Goal: Task Accomplishment & Management: Complete application form

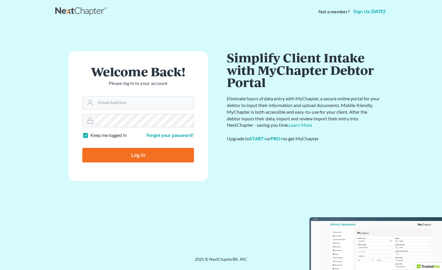
type input "[EMAIL_ADDRESS][DOMAIN_NAME]"
click at [103, 153] on input "Log In" at bounding box center [138, 155] width 112 height 15
type input "Thinking..."
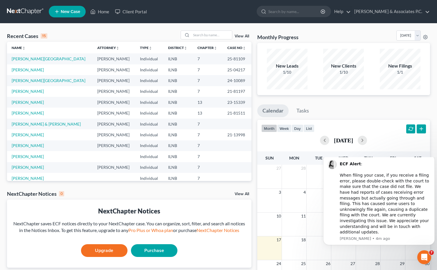
click at [68, 13] on span "New Case" at bounding box center [70, 12] width 19 height 4
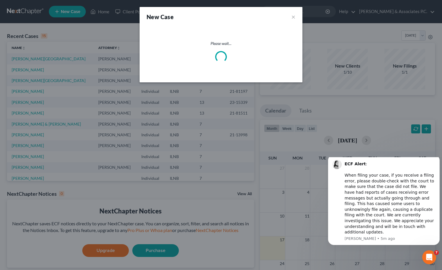
select select "25"
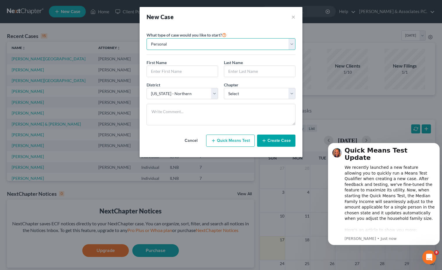
click at [164, 44] on select "Personal Business" at bounding box center [220, 44] width 149 height 12
click at [146, 38] on select "Personal Business" at bounding box center [220, 44] width 149 height 12
click at [164, 72] on input "text" at bounding box center [182, 71] width 71 height 11
type input "[PERSON_NAME]"
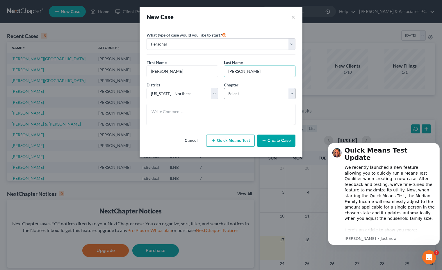
type input "[PERSON_NAME]"
click at [272, 92] on select "Select 7 11 12 13" at bounding box center [259, 94] width 71 height 12
select select "3"
click at [224, 88] on select "Select 7 11 12 13" at bounding box center [259, 94] width 71 height 12
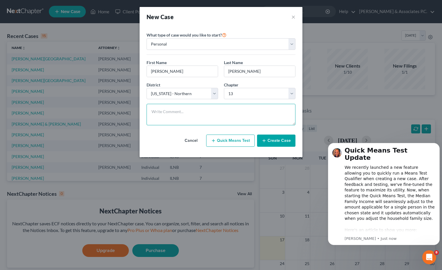
click at [193, 109] on textarea at bounding box center [220, 114] width 149 height 21
click at [268, 141] on button "Create Case" at bounding box center [276, 141] width 38 height 12
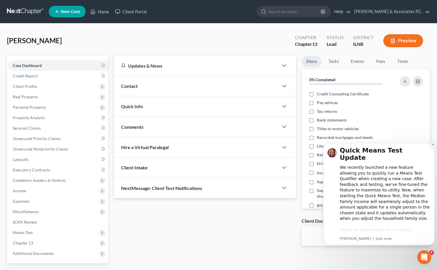
click at [433, 145] on icon "Dismiss notification" at bounding box center [433, 145] width 2 height 2
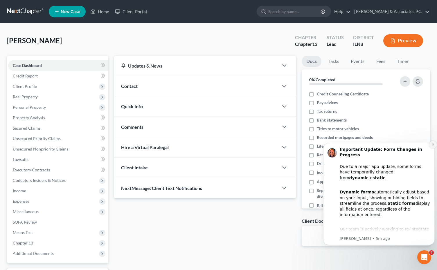
click at [433, 145] on icon "Dismiss notification" at bounding box center [433, 145] width 2 height 2
